Goal: Task Accomplishment & Management: Use online tool/utility

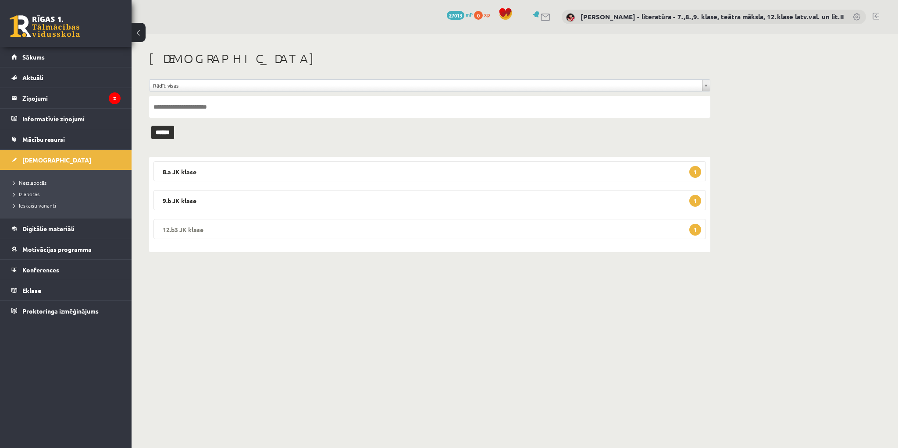
click at [691, 231] on span "1" at bounding box center [695, 230] width 12 height 12
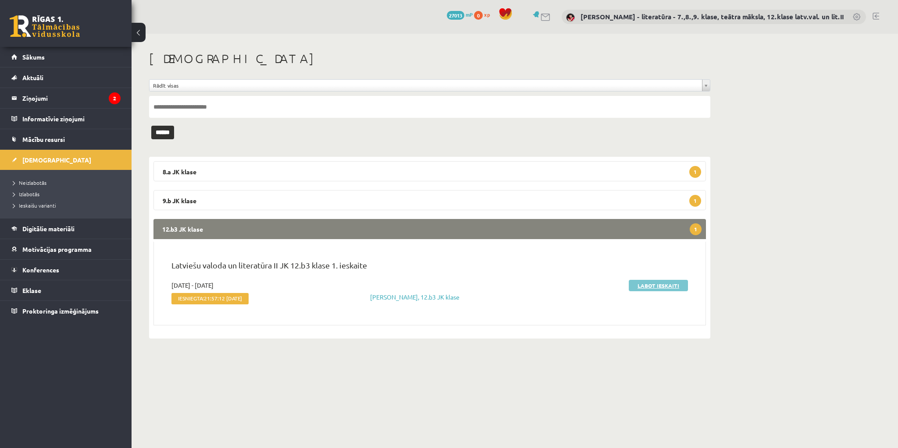
click at [654, 282] on link "Labot ieskaiti" at bounding box center [658, 285] width 59 height 11
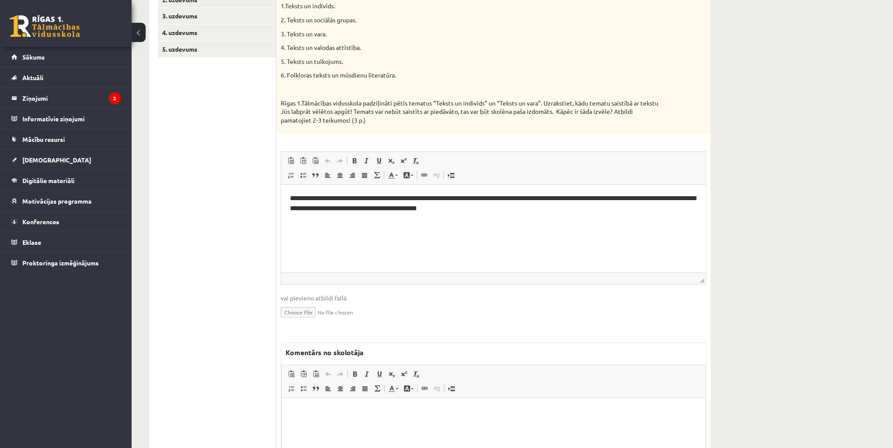
scroll to position [210, 0]
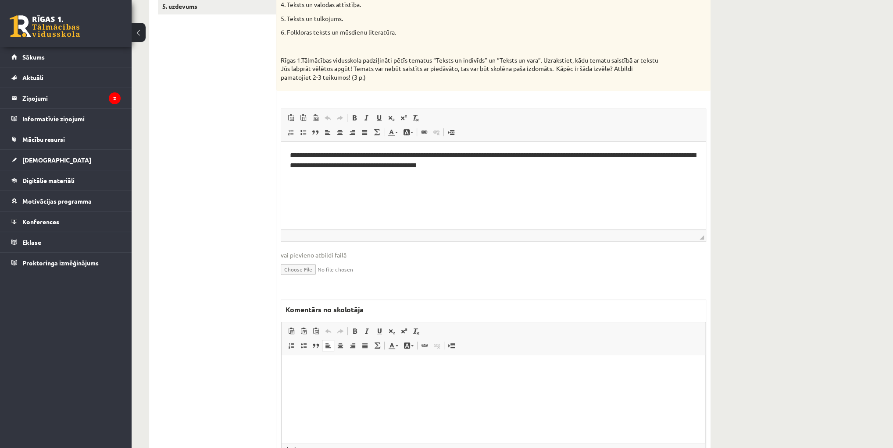
drag, startPoint x: 778, startPoint y: 750, endPoint x: 496, endPoint y: 397, distance: 451.7
click at [497, 382] on html at bounding box center [492, 369] width 423 height 27
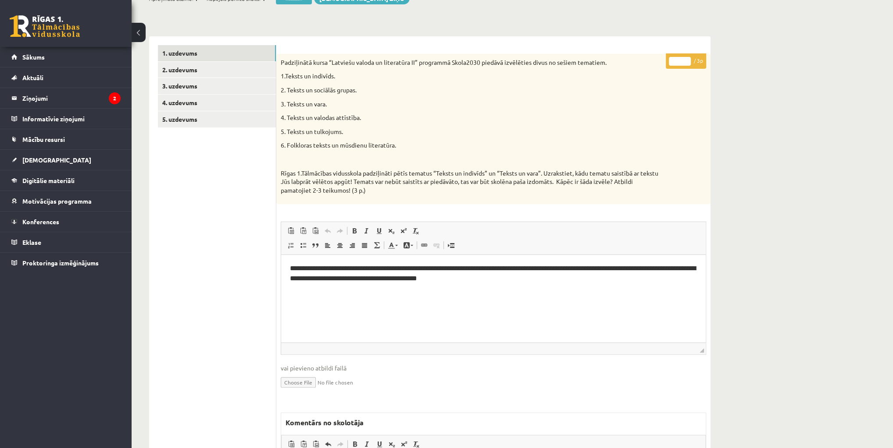
scroll to position [35, 0]
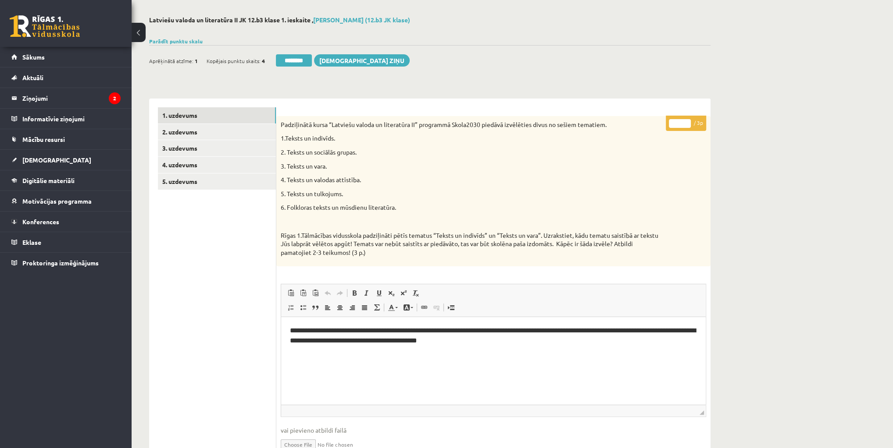
drag, startPoint x: 678, startPoint y: 121, endPoint x: 682, endPoint y: 120, distance: 4.6
click at [682, 120] on input "*" at bounding box center [680, 123] width 22 height 9
type input "*"
click at [194, 131] on link "2. uzdevums" at bounding box center [217, 132] width 118 height 16
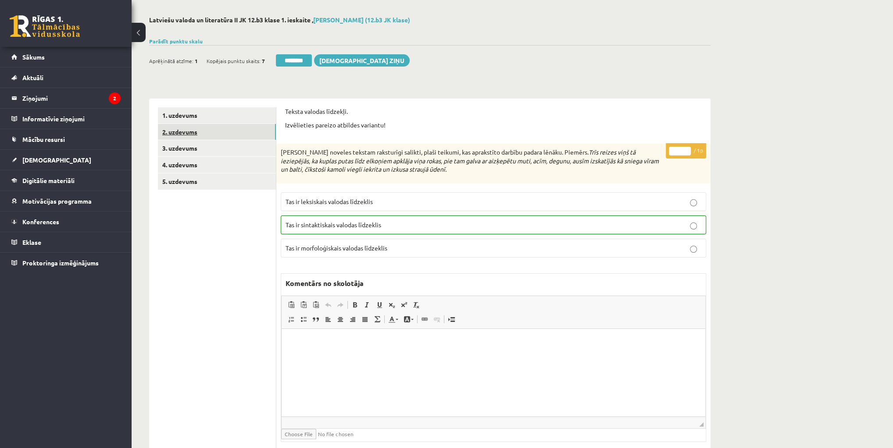
scroll to position [0, 0]
click at [170, 148] on link "3. uzdevums" at bounding box center [217, 148] width 118 height 16
